Goal: Task Accomplishment & Management: Complete application form

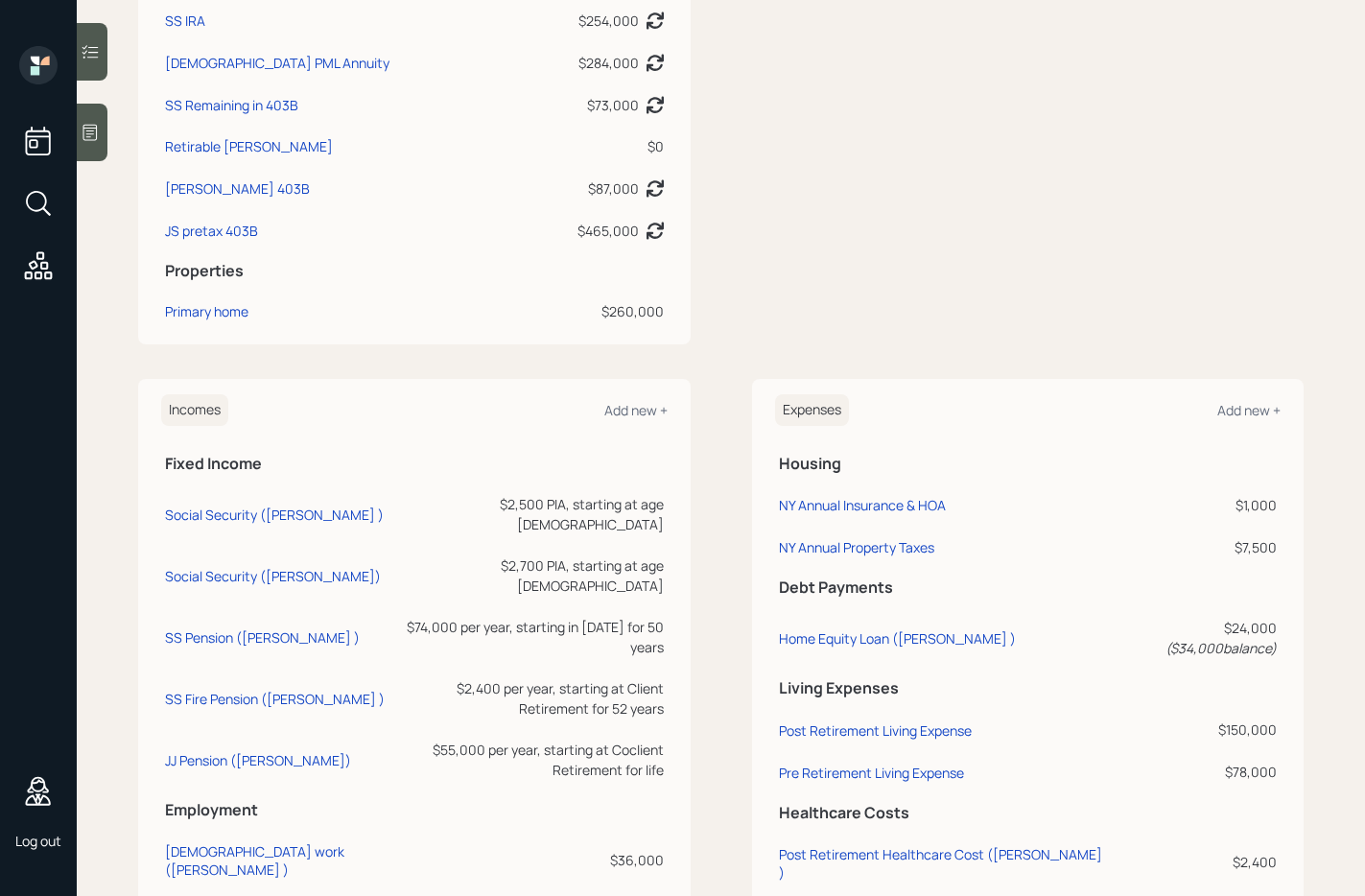
scroll to position [794, 0]
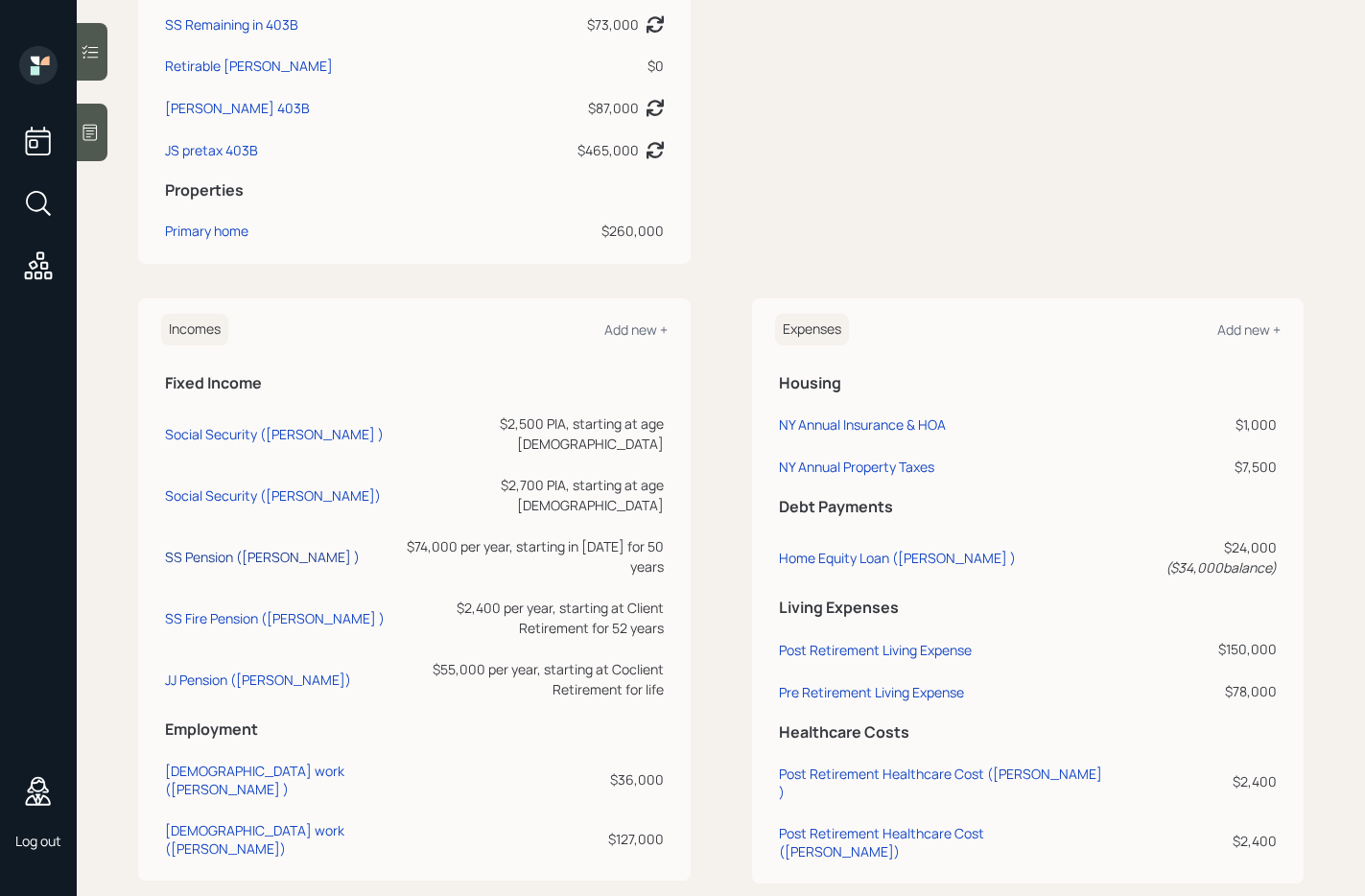
click at [231, 552] on div "SS Pension ([PERSON_NAME] )" at bounding box center [262, 556] width 195 height 18
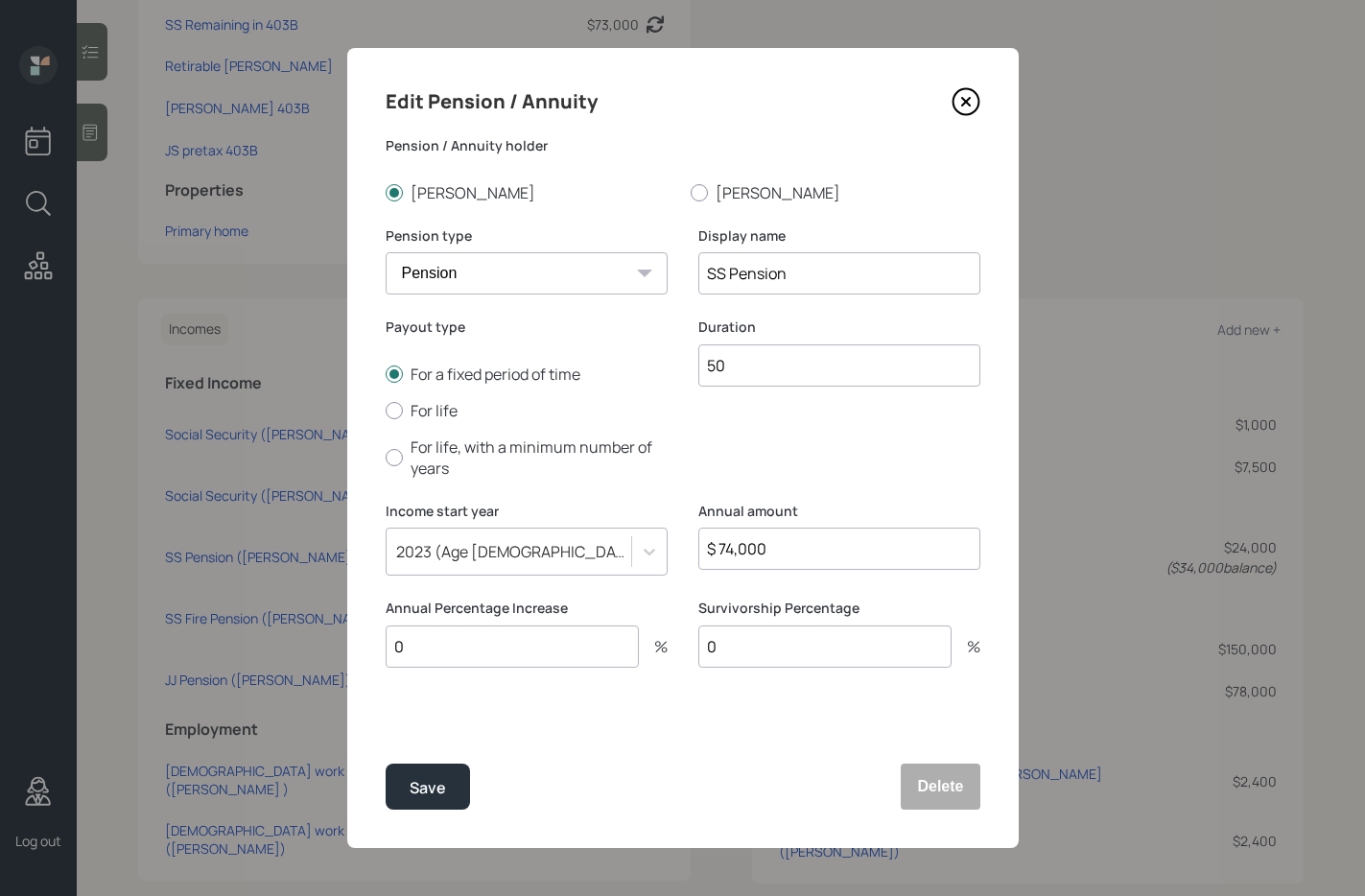
click at [973, 94] on icon at bounding box center [966, 102] width 29 height 29
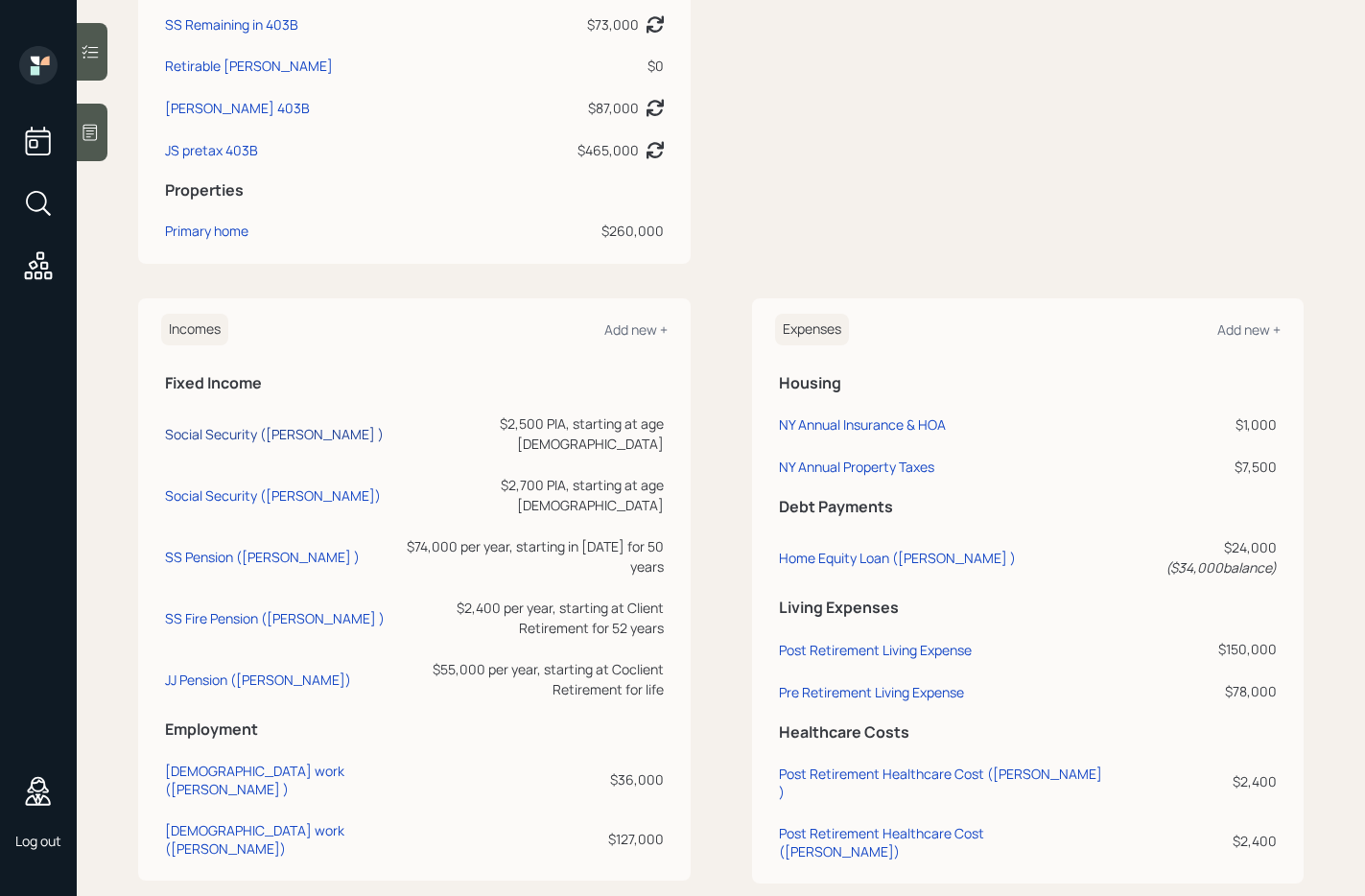
click at [236, 443] on div "Social Security ([PERSON_NAME] )" at bounding box center [274, 434] width 219 height 18
select select "12"
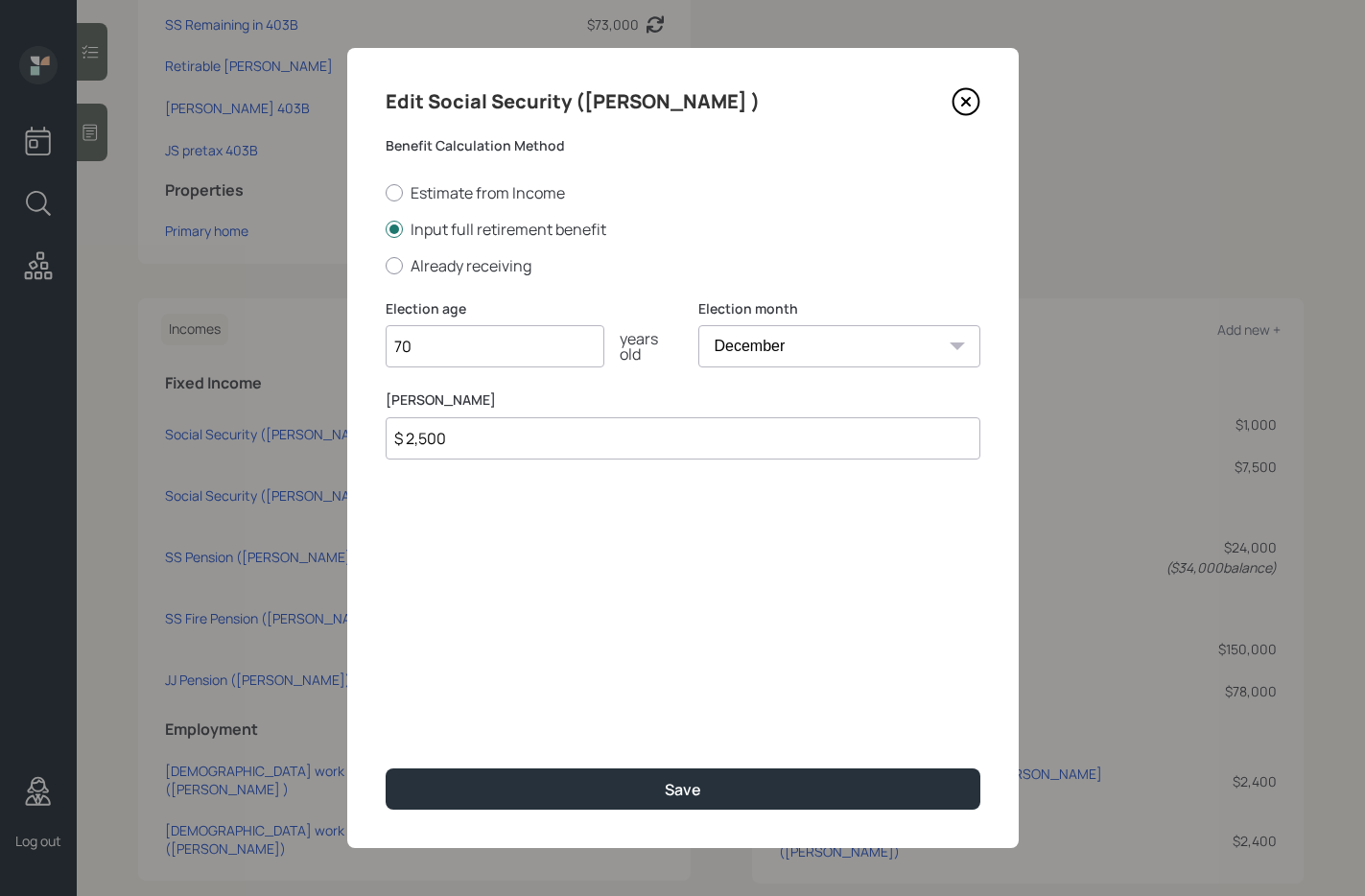
click at [968, 102] on icon at bounding box center [966, 102] width 29 height 29
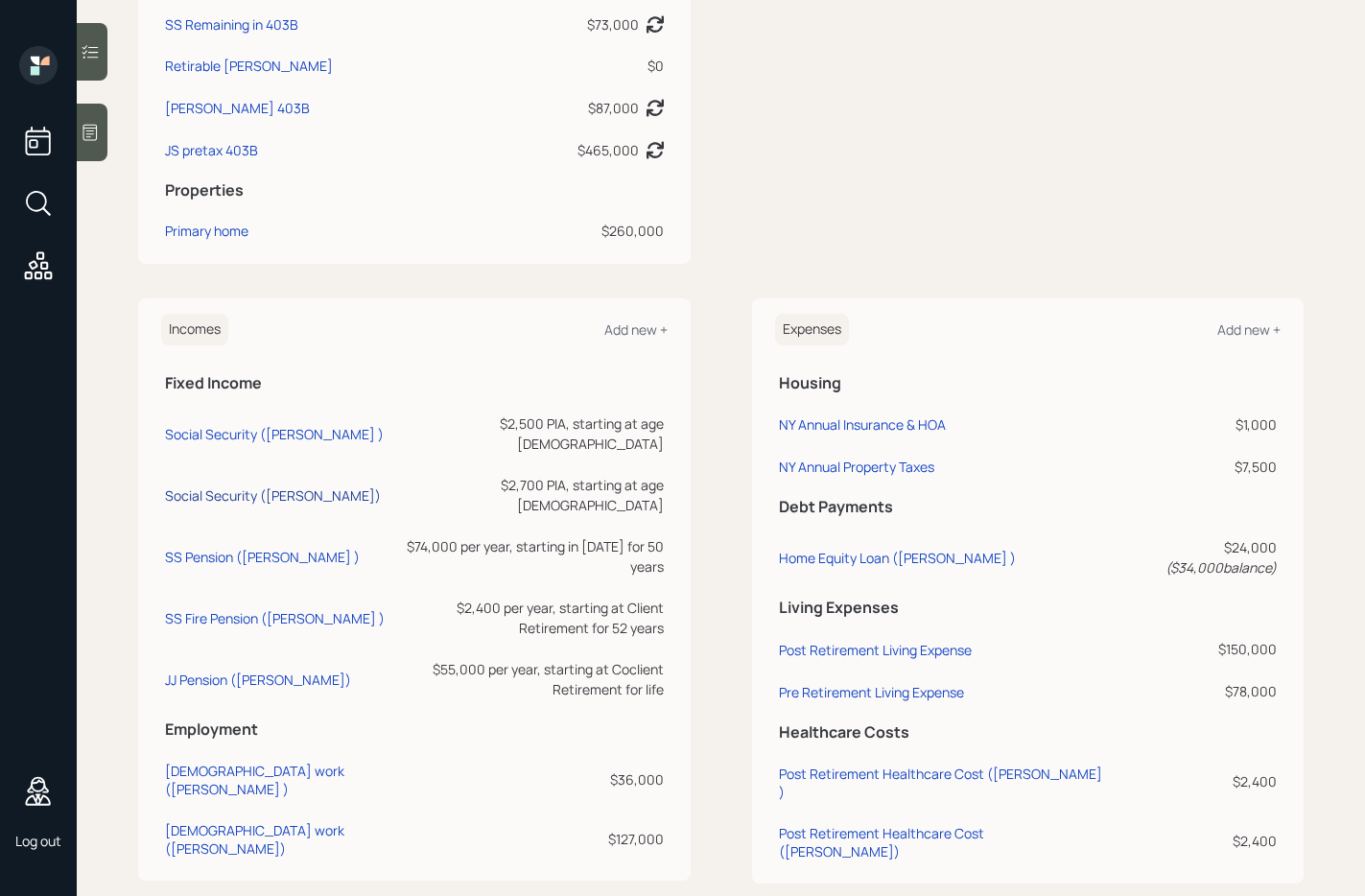
click at [226, 486] on div "Social Security ([PERSON_NAME])" at bounding box center [272, 495] width 216 height 18
select select "12"
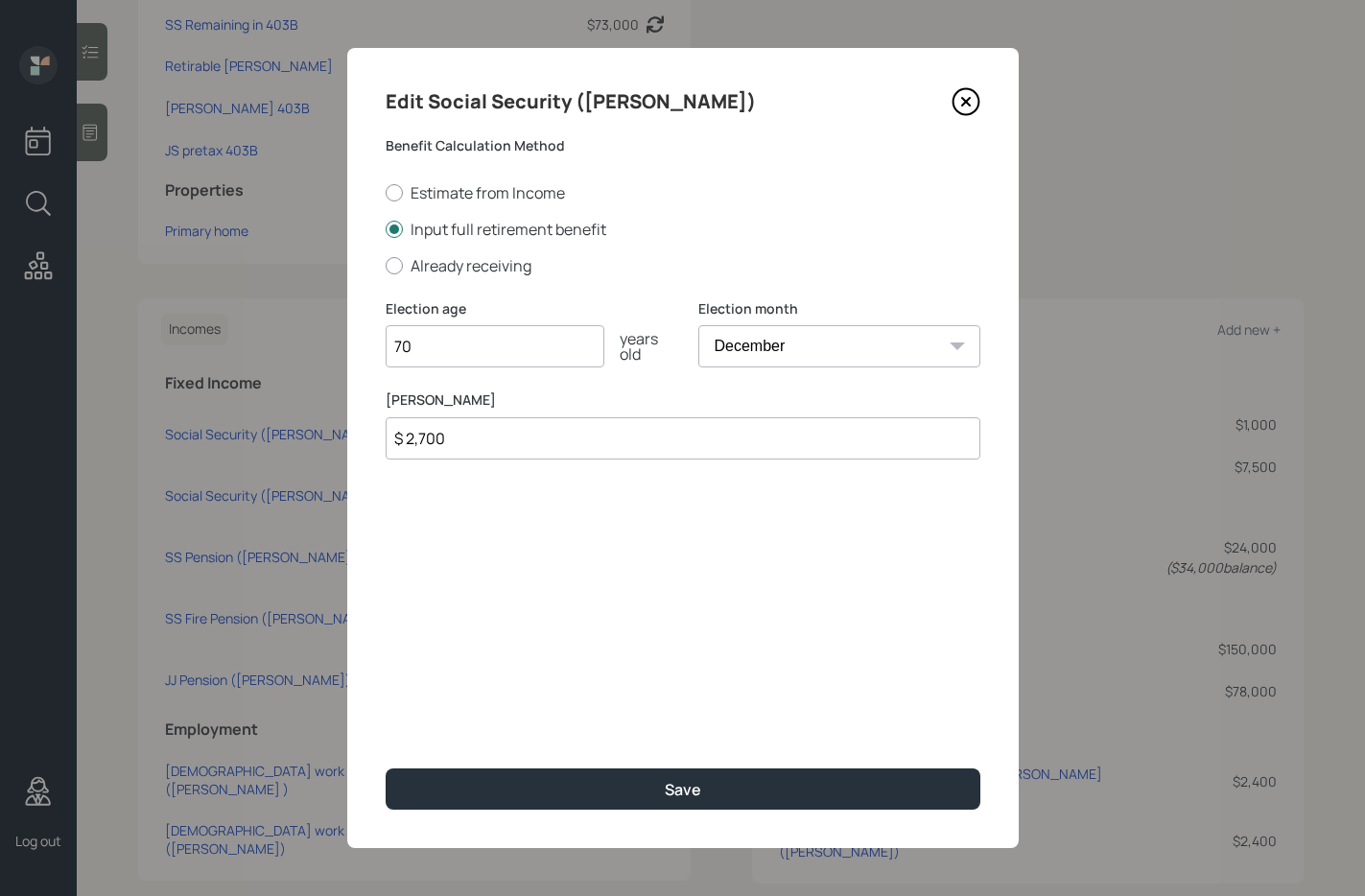
click at [965, 100] on icon at bounding box center [965, 102] width 8 height 8
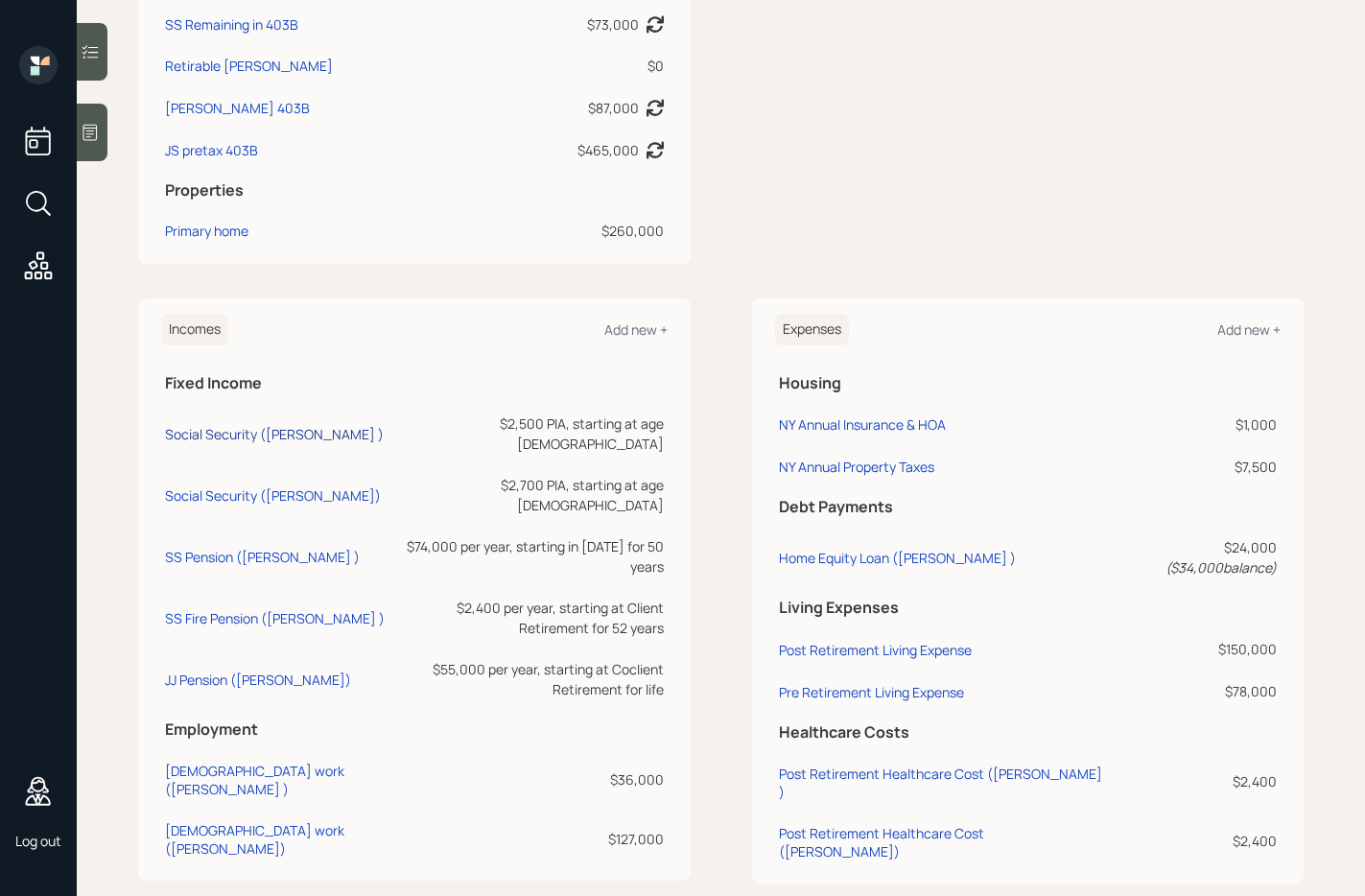
click at [245, 443] on div "Social Security ([PERSON_NAME] )" at bounding box center [274, 434] width 219 height 18
select select "12"
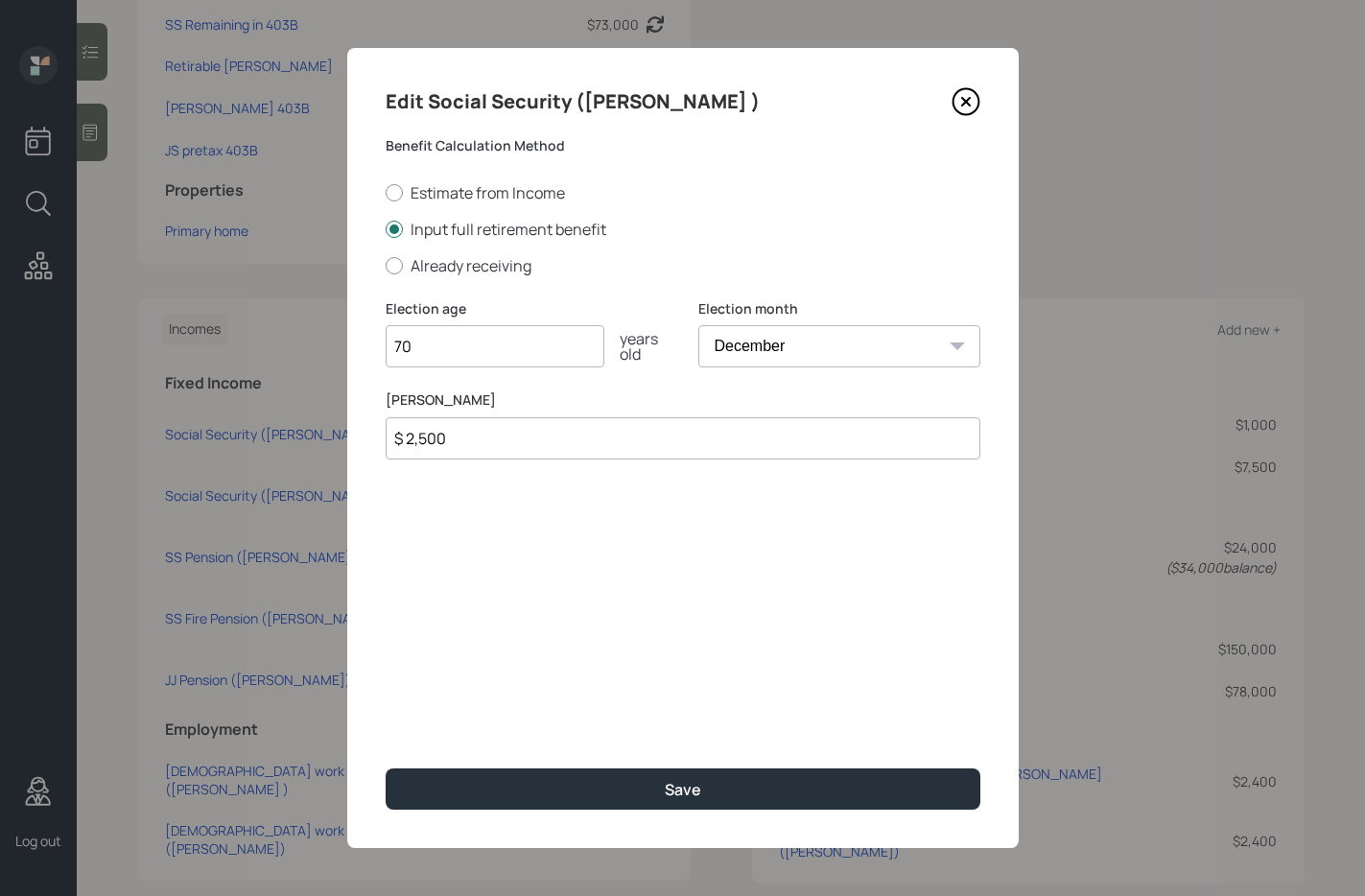
click at [963, 103] on icon at bounding box center [965, 102] width 8 height 8
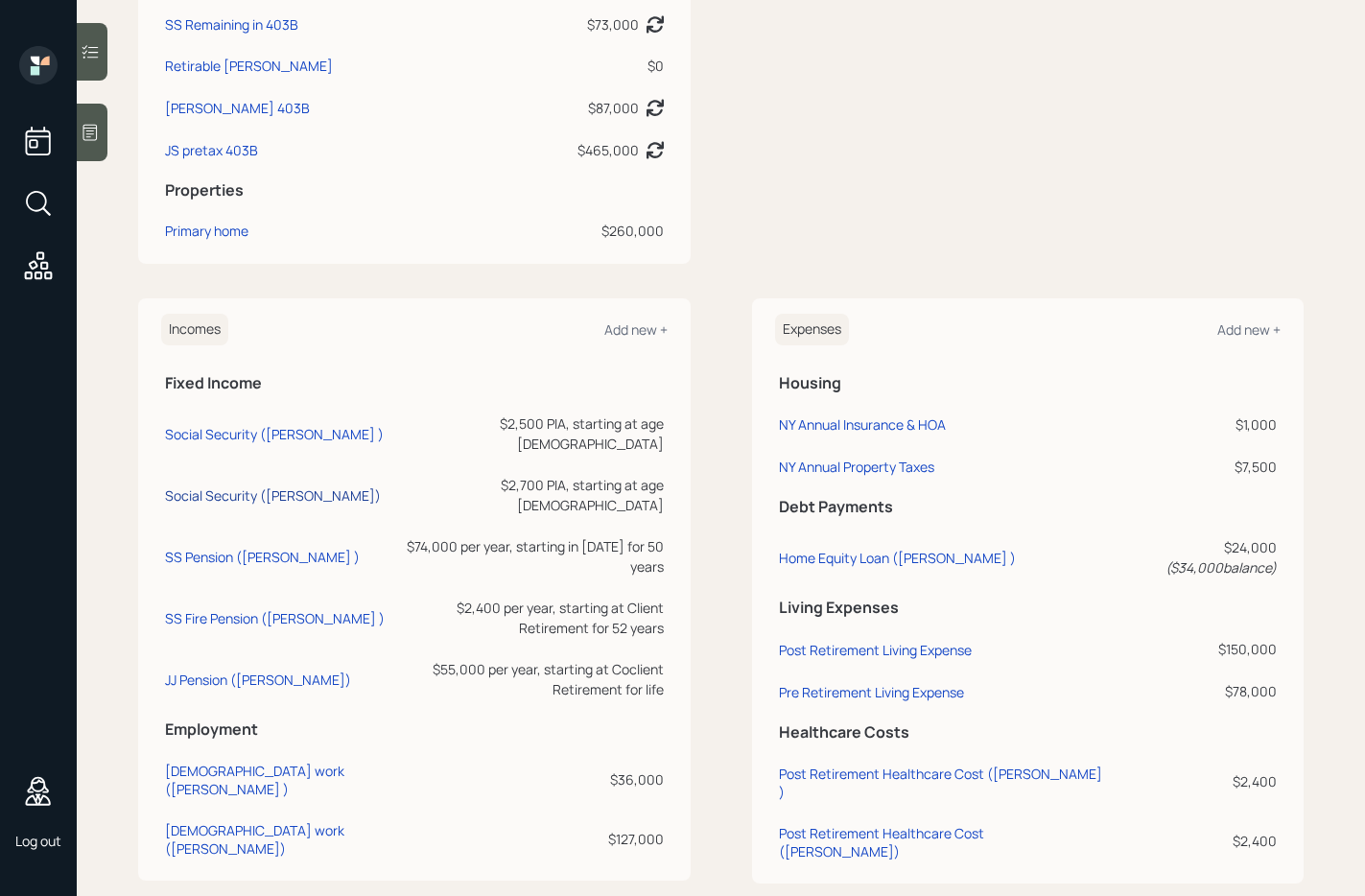
click at [213, 490] on div "Social Security ([PERSON_NAME])" at bounding box center [272, 495] width 216 height 18
select select "12"
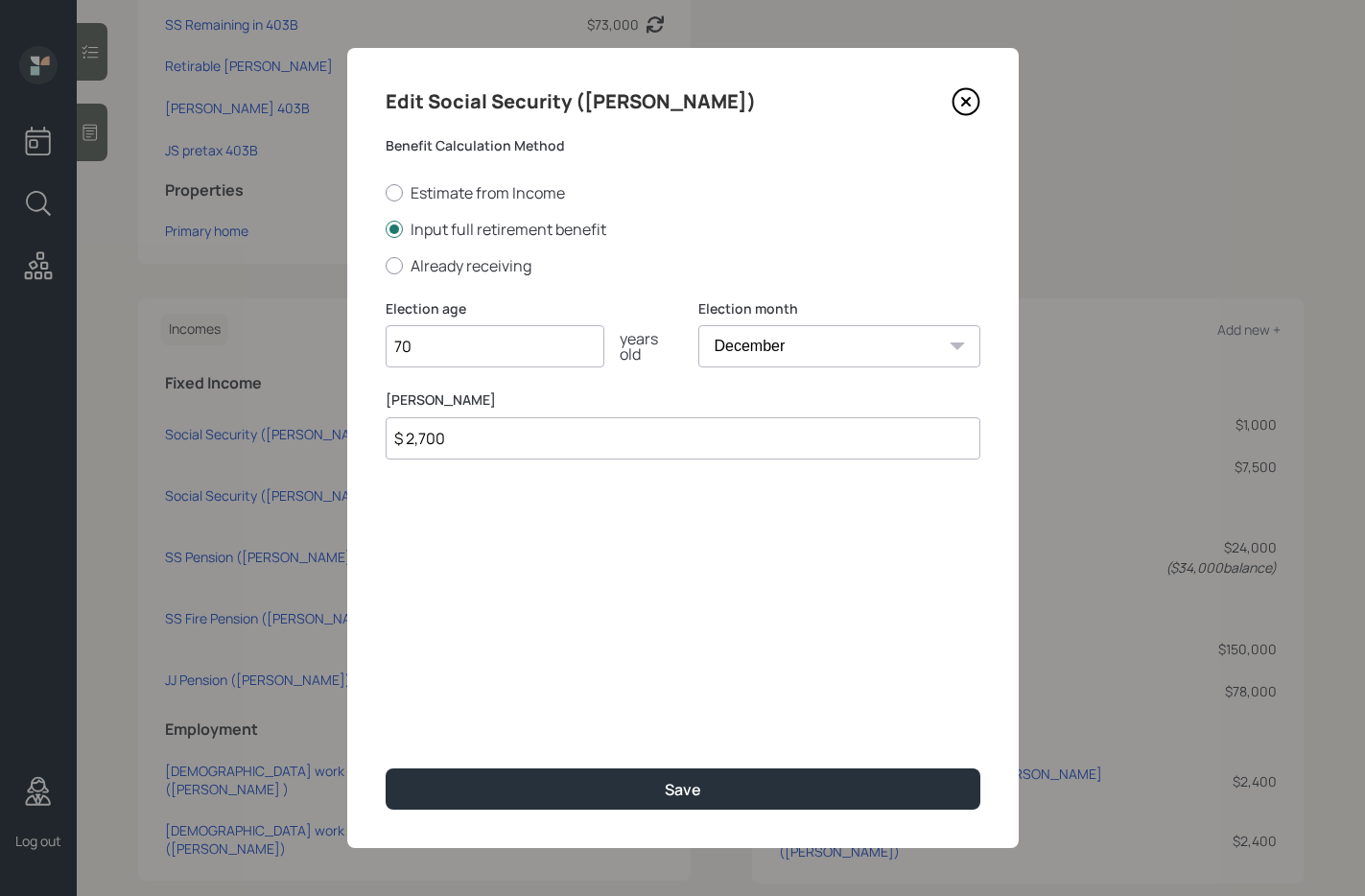
click at [960, 103] on icon at bounding box center [966, 102] width 29 height 29
